Goal: Task Accomplishment & Management: Complete application form

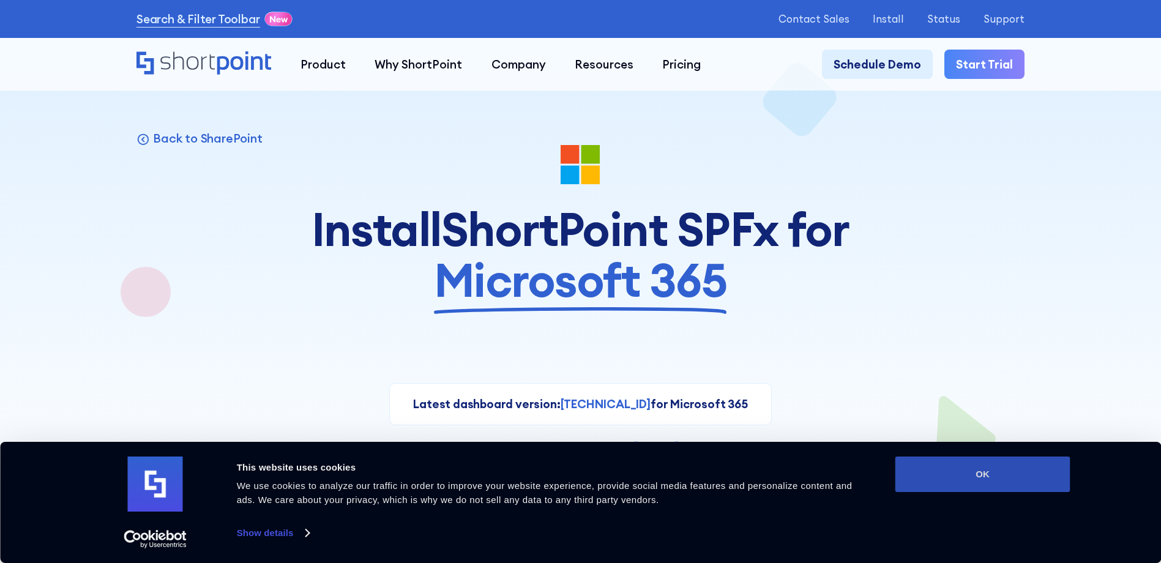
click at [910, 479] on button "OK" at bounding box center [982, 473] width 175 height 35
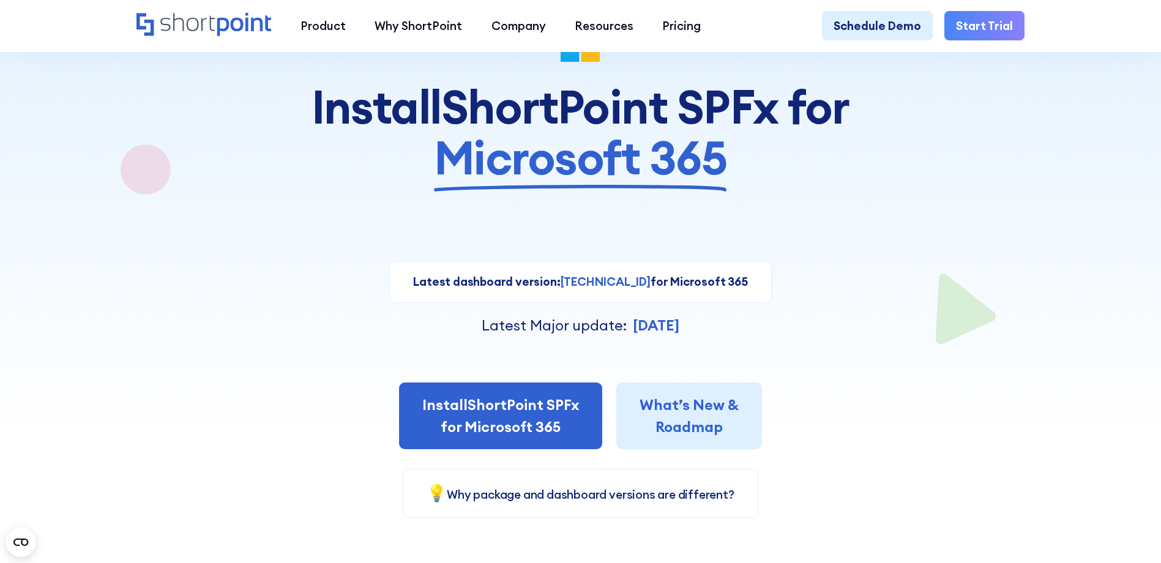
scroll to position [184, 0]
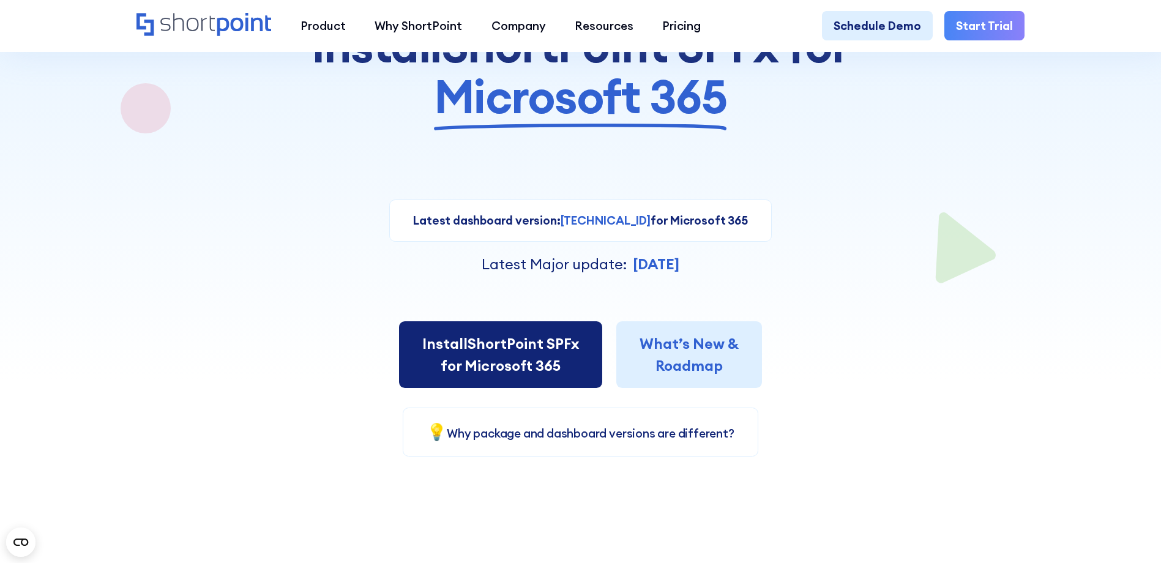
click at [434, 368] on link "Install ShortPoint SPFx for Microsoft 365" at bounding box center [500, 354] width 203 height 67
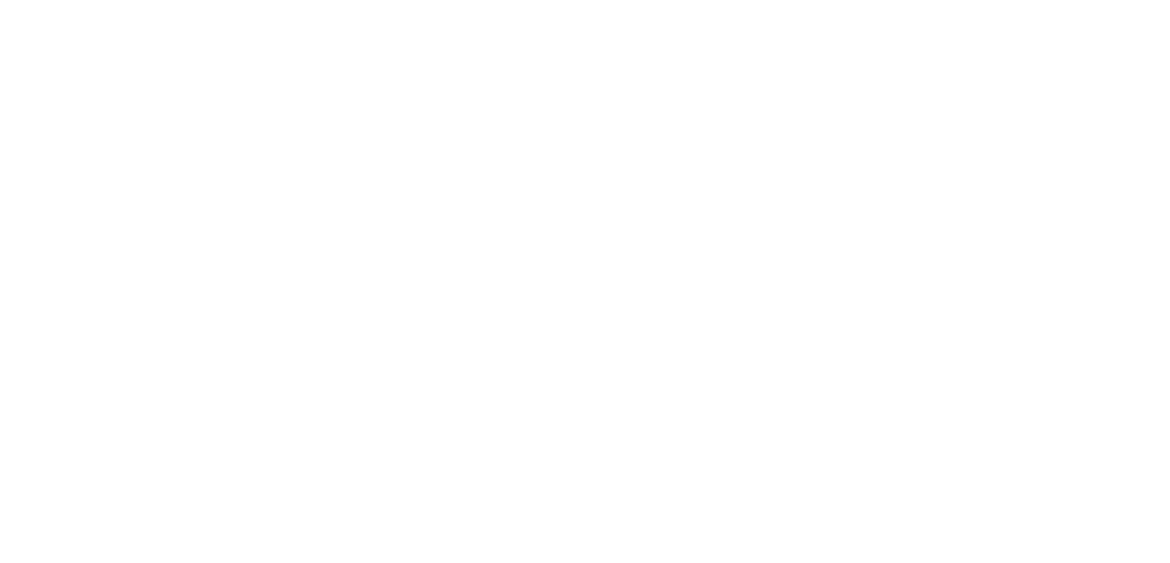
select select "Microsoft 365"
